Goal: Use online tool/utility: Utilize a website feature to perform a specific function

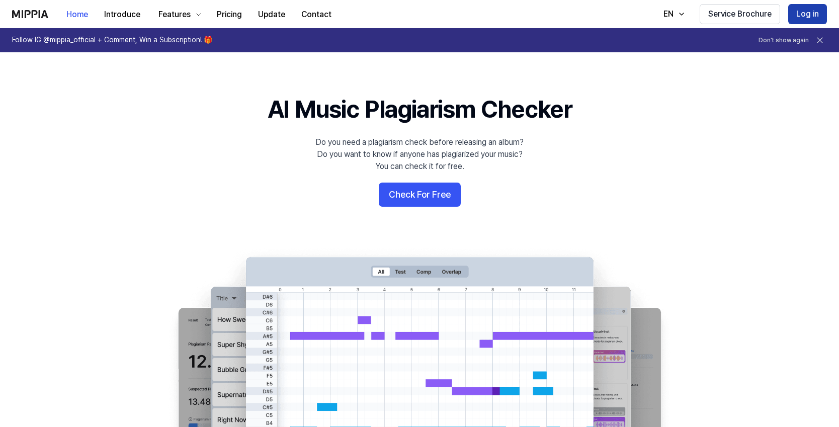
click at [806, 11] on button "Log in" at bounding box center [807, 14] width 39 height 20
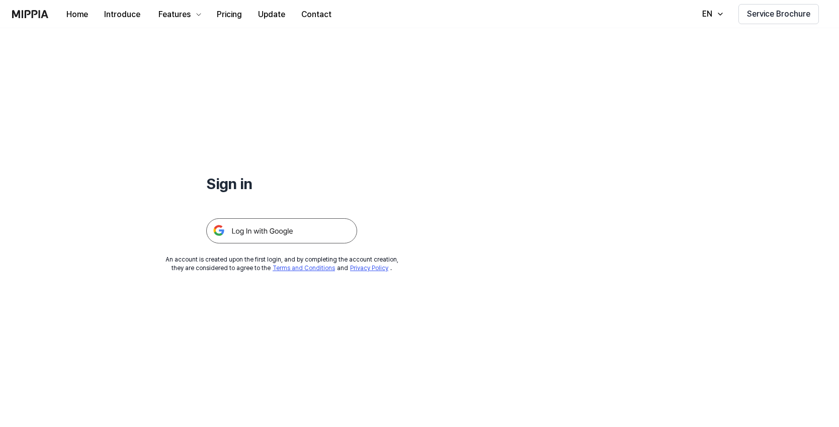
click at [271, 231] on img at bounding box center [281, 230] width 151 height 25
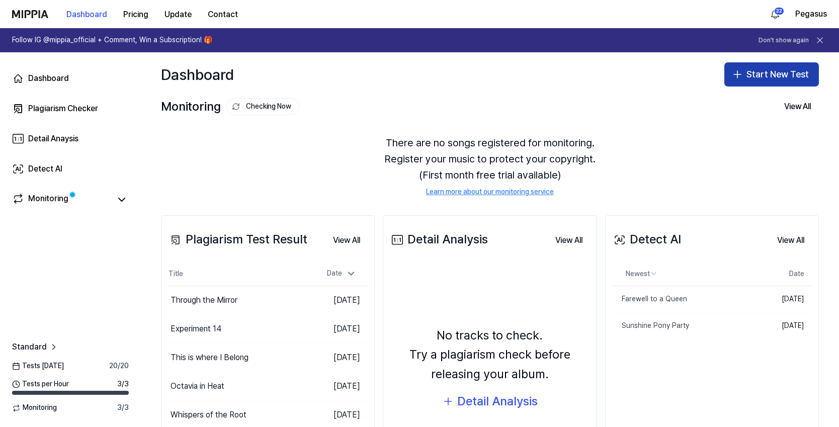
click at [762, 73] on button "Start New Test" at bounding box center [771, 74] width 95 height 24
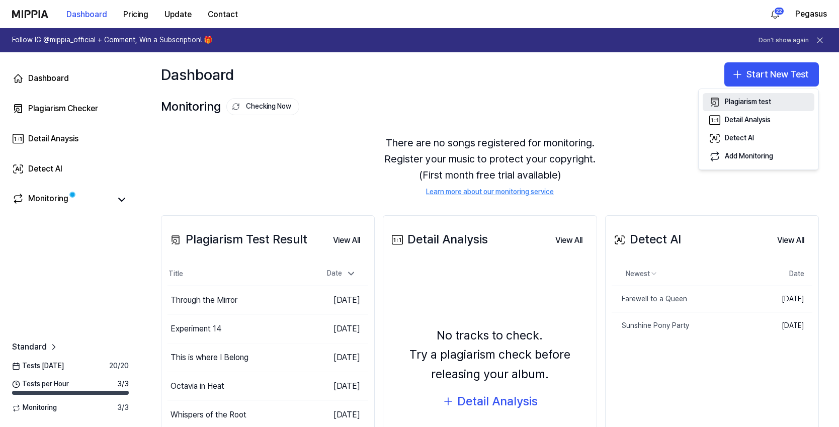
click at [756, 99] on div "Plagiarism test" at bounding box center [748, 102] width 46 height 10
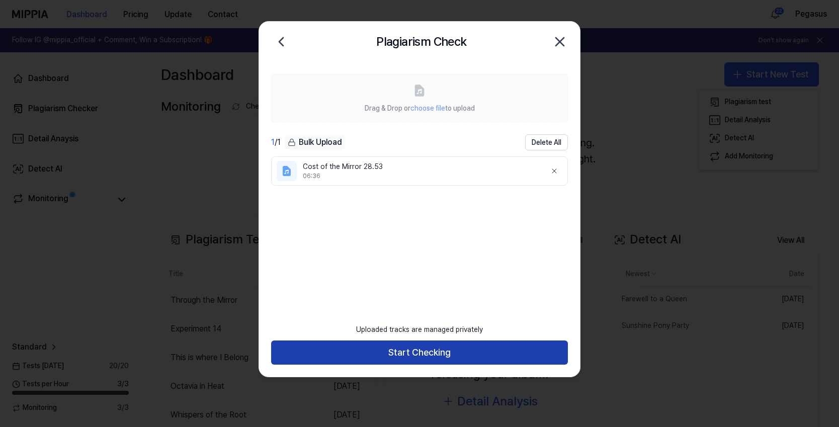
click at [414, 353] on button "Start Checking" at bounding box center [419, 353] width 297 height 24
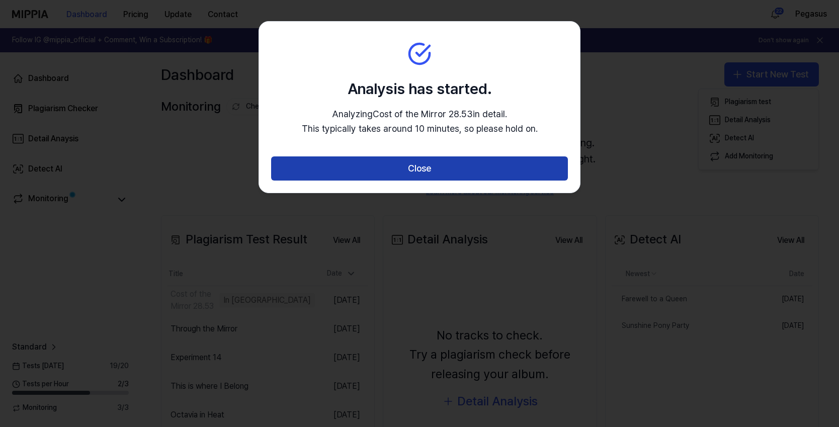
click at [428, 168] on button "Close" at bounding box center [419, 168] width 297 height 24
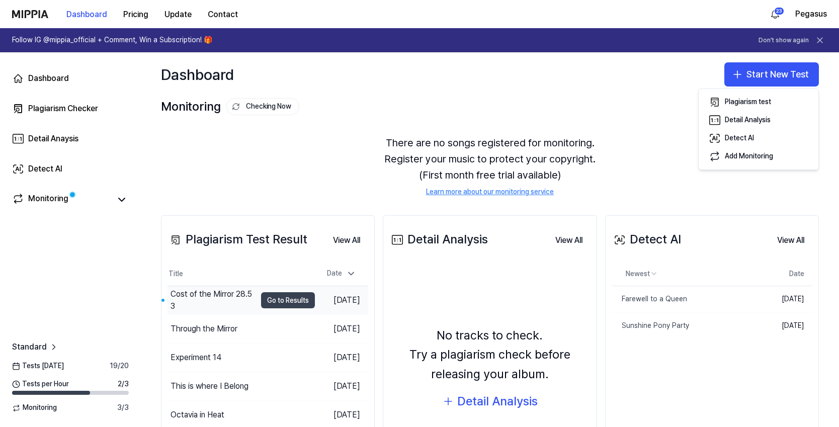
click at [274, 299] on button "Go to Results" at bounding box center [288, 300] width 54 height 16
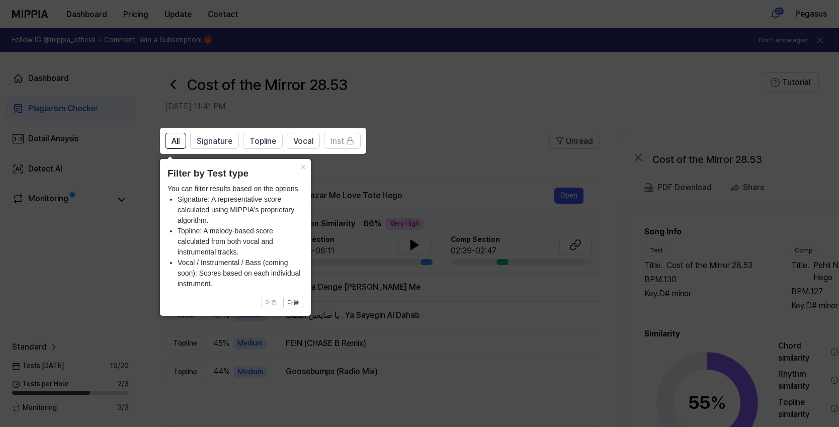
click at [472, 128] on icon at bounding box center [419, 213] width 839 height 427
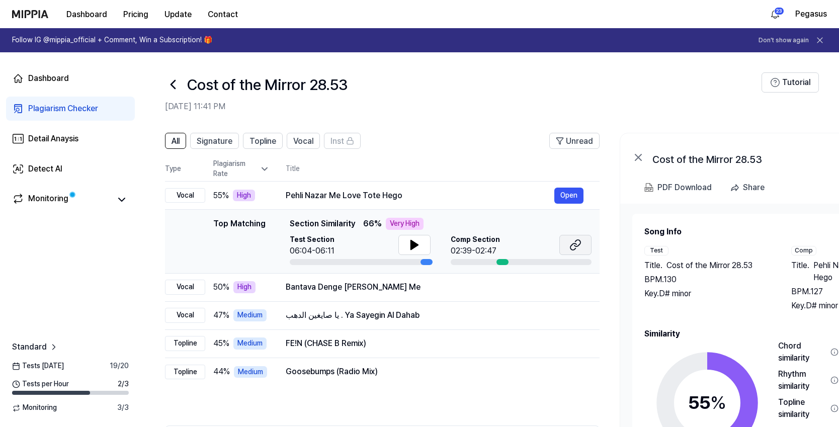
click at [570, 243] on icon at bounding box center [575, 245] width 12 height 12
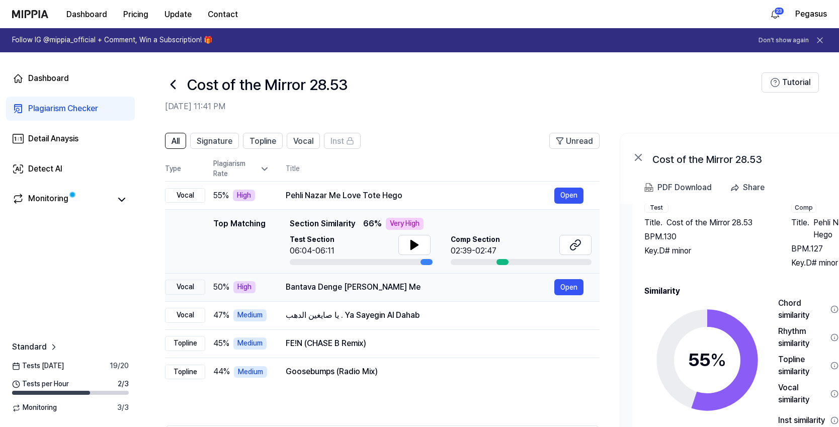
click at [364, 288] on div "Bantava Denge Rashan Me" at bounding box center [420, 287] width 269 height 12
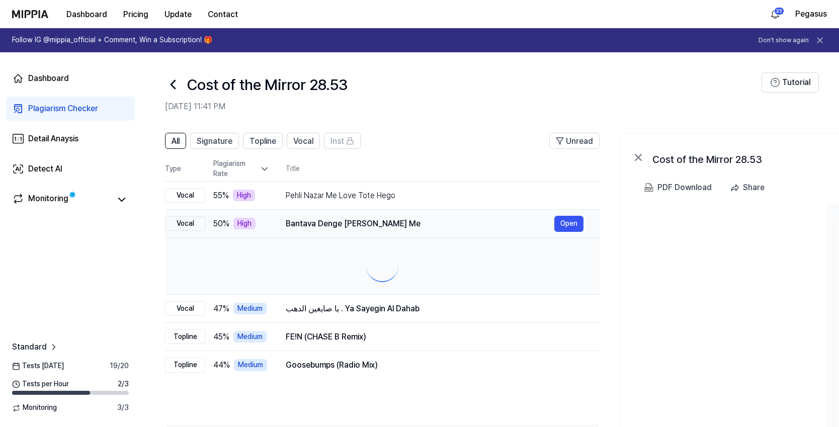
scroll to position [0, 0]
